Goal: Task Accomplishment & Management: Manage account settings

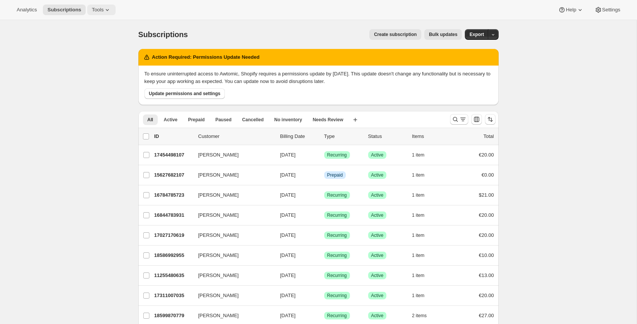
click at [109, 10] on icon at bounding box center [107, 10] width 3 height 2
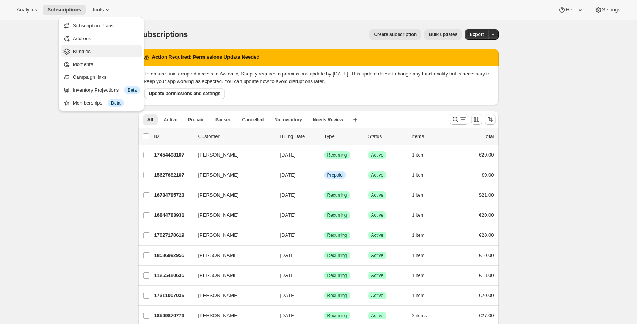
click at [94, 53] on span "Bundles" at bounding box center [106, 52] width 67 height 8
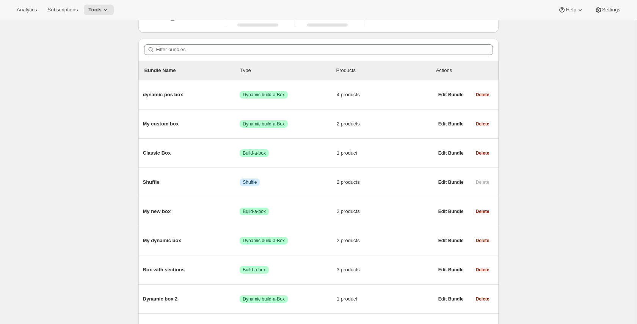
scroll to position [64, 0]
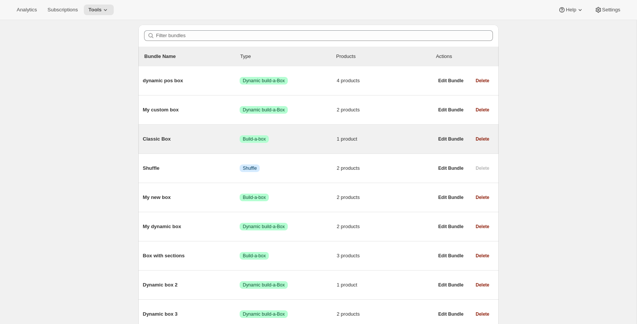
click at [167, 141] on span "Classic Box" at bounding box center [191, 139] width 97 height 8
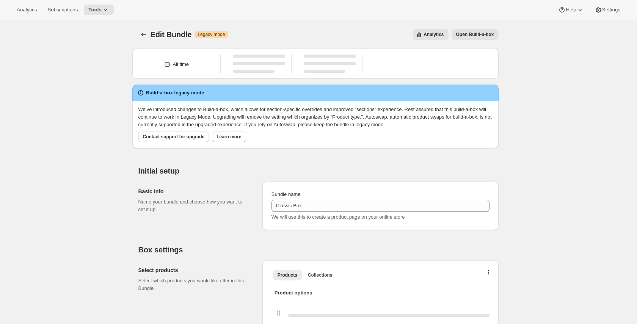
type input "Classic Box"
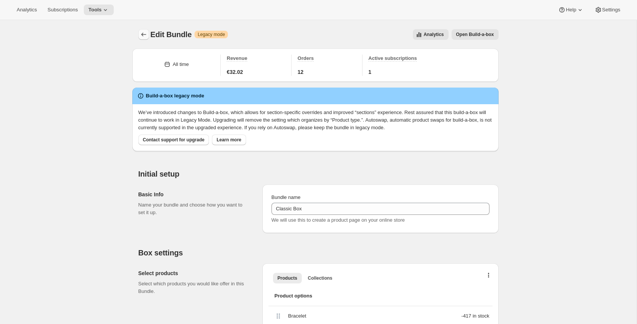
click at [144, 35] on icon "Bundles" at bounding box center [144, 35] width 8 height 8
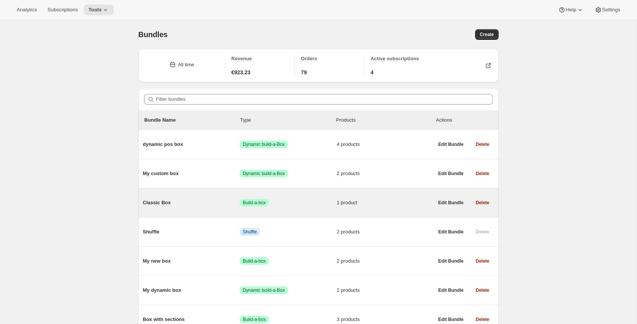
click at [167, 205] on span "Classic Box" at bounding box center [191, 203] width 97 height 8
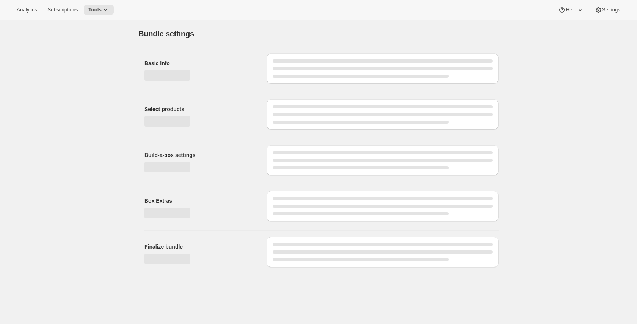
type input "Classic Box"
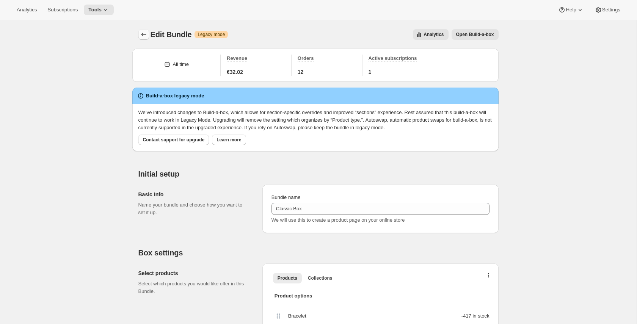
click at [142, 34] on icon "Bundles" at bounding box center [144, 35] width 8 height 8
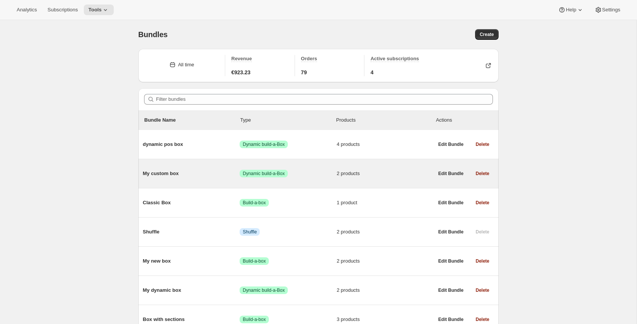
click at [176, 175] on span "My custom box" at bounding box center [191, 174] width 97 height 8
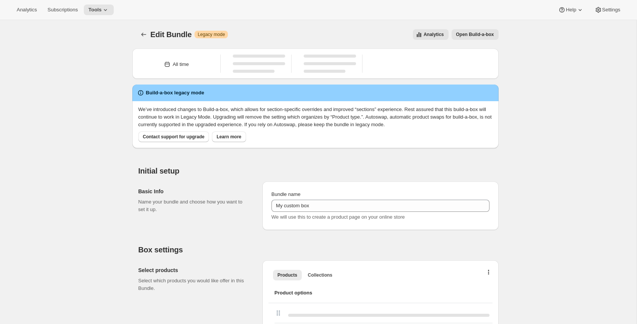
type input "My custom box"
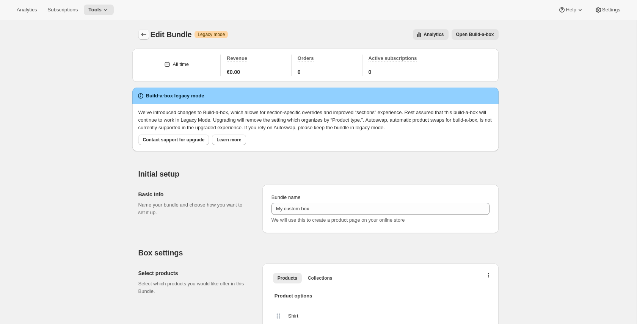
click at [141, 35] on icon "Bundles" at bounding box center [143, 35] width 5 height 4
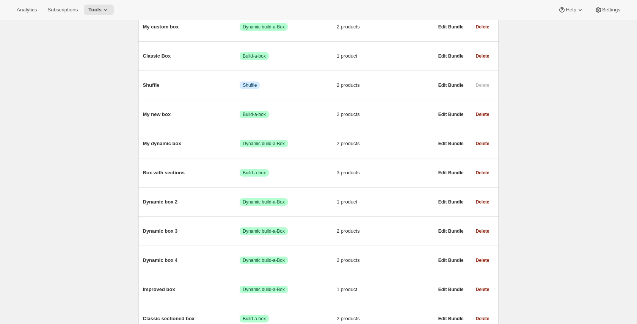
scroll to position [107, 0]
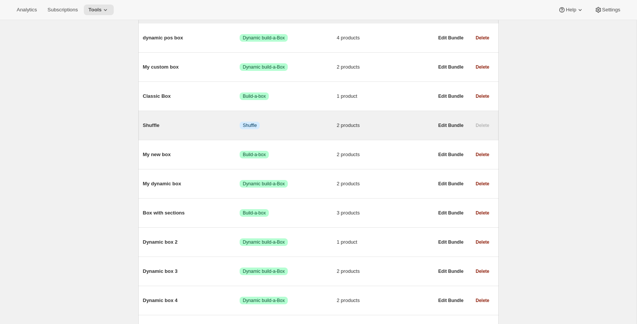
click at [205, 134] on div "Shuffle Info Shuffle 2 products" at bounding box center [288, 126] width 291 height 20
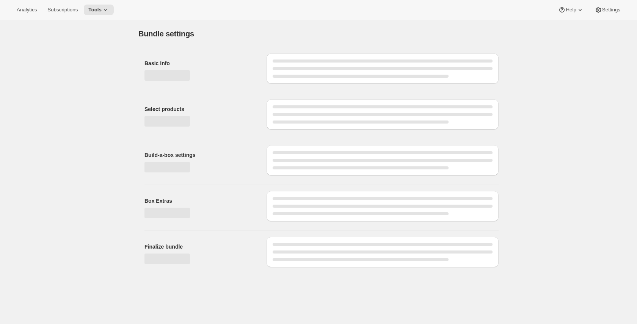
type input "Shuffle"
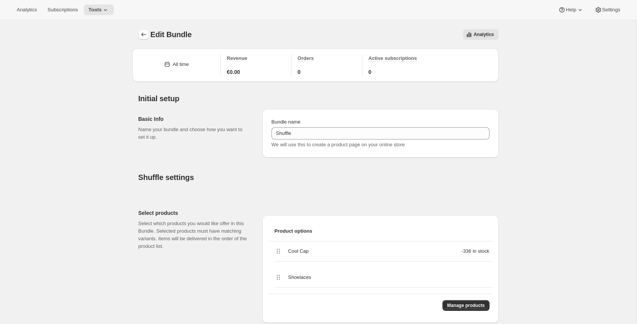
click at [145, 38] on icon "Bundles" at bounding box center [144, 35] width 8 height 8
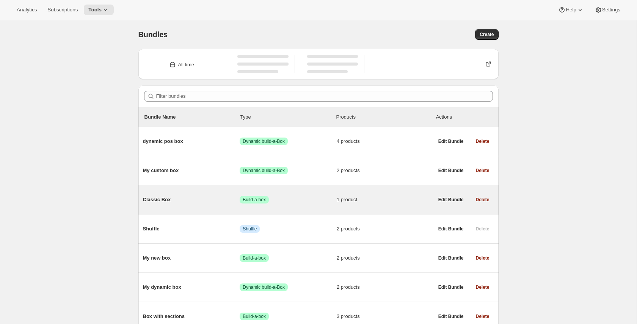
click at [192, 207] on div "Classic Box Success Build-a-box 1 product" at bounding box center [288, 200] width 291 height 20
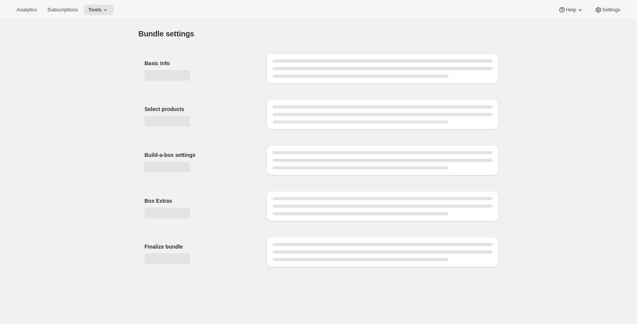
type input "Classic Box"
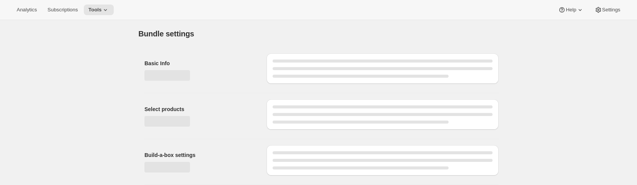
type input "Classic Box"
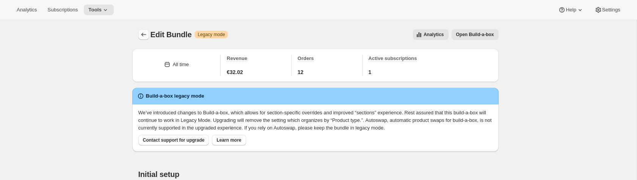
click at [148, 36] on button "Bundles" at bounding box center [143, 34] width 11 height 11
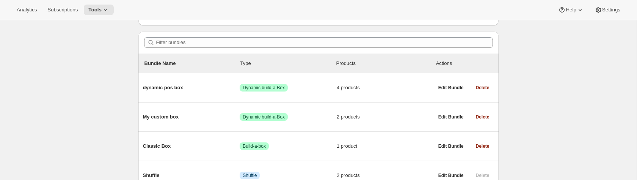
scroll to position [72, 0]
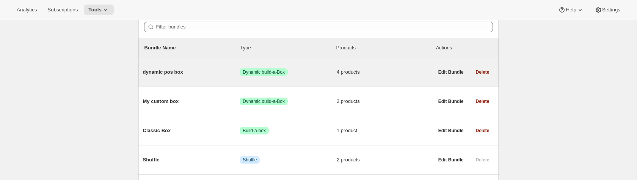
click at [180, 74] on span "dynamic pos box" at bounding box center [191, 72] width 97 height 8
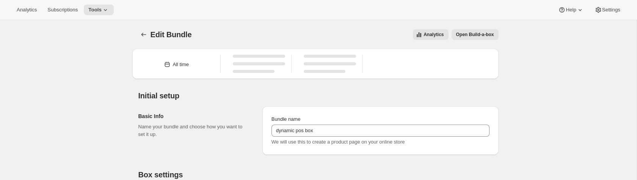
type input "dynamic pos box"
radio input "true"
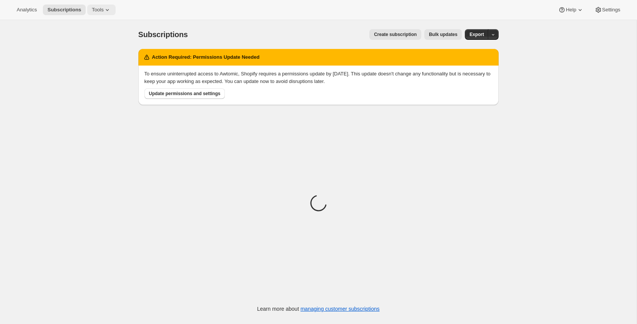
click at [114, 13] on button "Tools" at bounding box center [101, 10] width 28 height 11
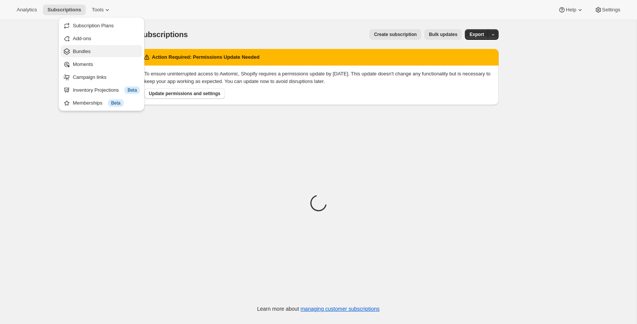
click at [96, 50] on span "Bundles" at bounding box center [106, 52] width 67 height 8
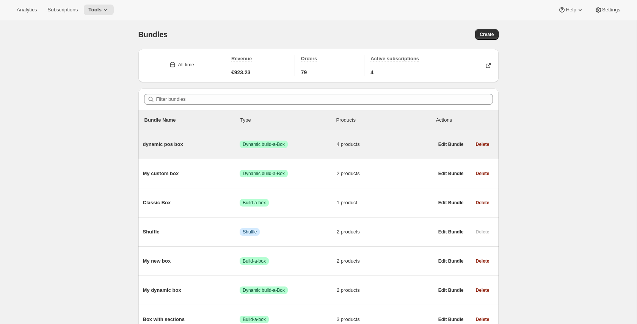
click at [194, 148] on div "dynamic pos box Success Dynamic build-a-Box 4 products" at bounding box center [288, 145] width 291 height 8
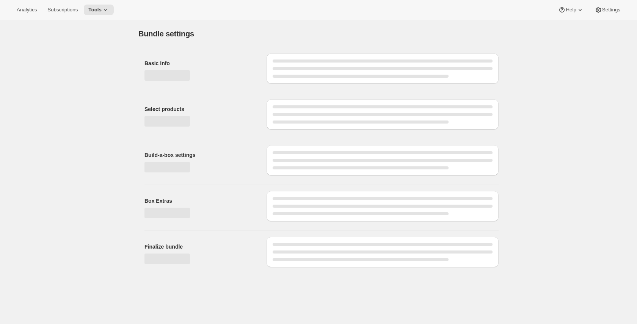
type input "dynamic pos box"
radio input "true"
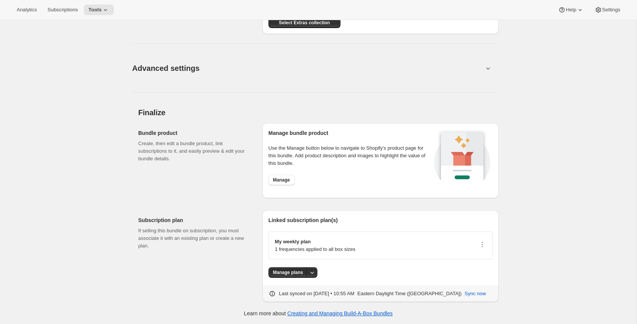
scroll to position [697, 0]
